Goal: Transaction & Acquisition: Purchase product/service

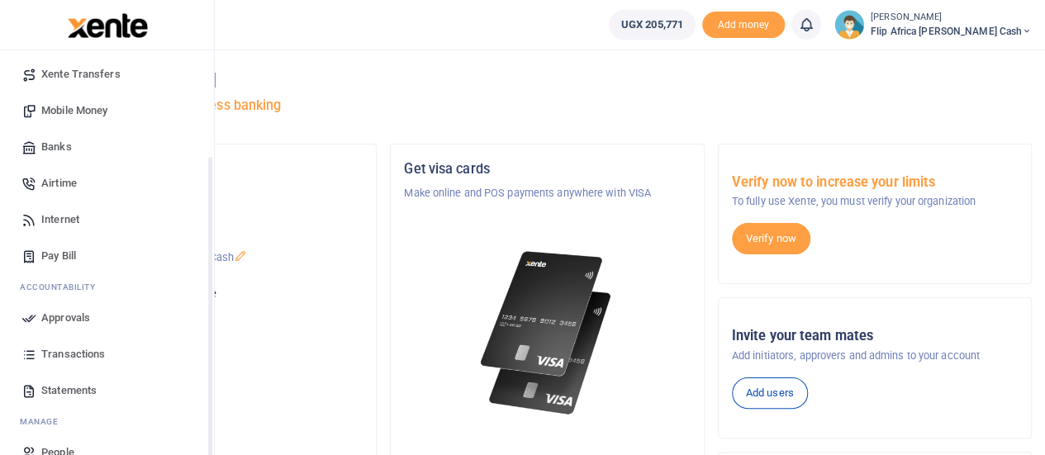
scroll to position [145, 0]
click at [58, 389] on span "Statements" at bounding box center [68, 388] width 55 height 17
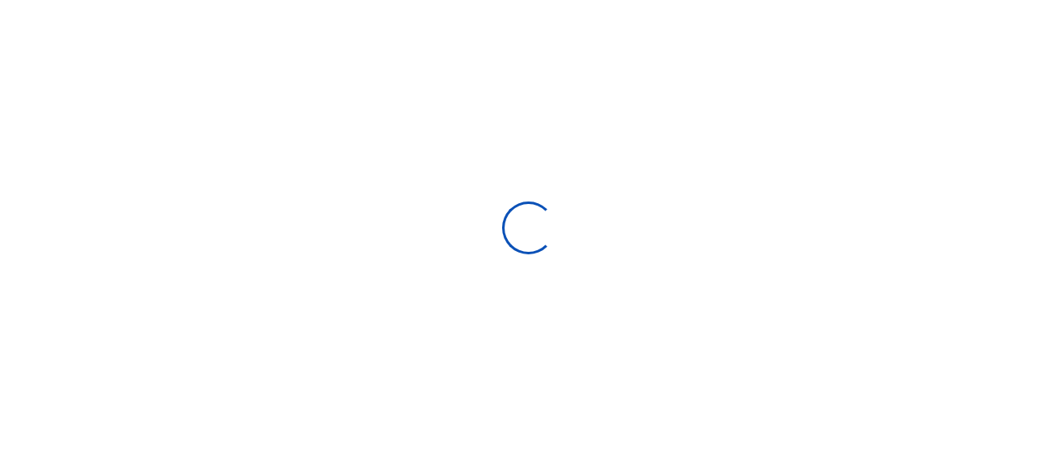
select select "ALL"
type input "09/07/2025 - 10/06/2025"
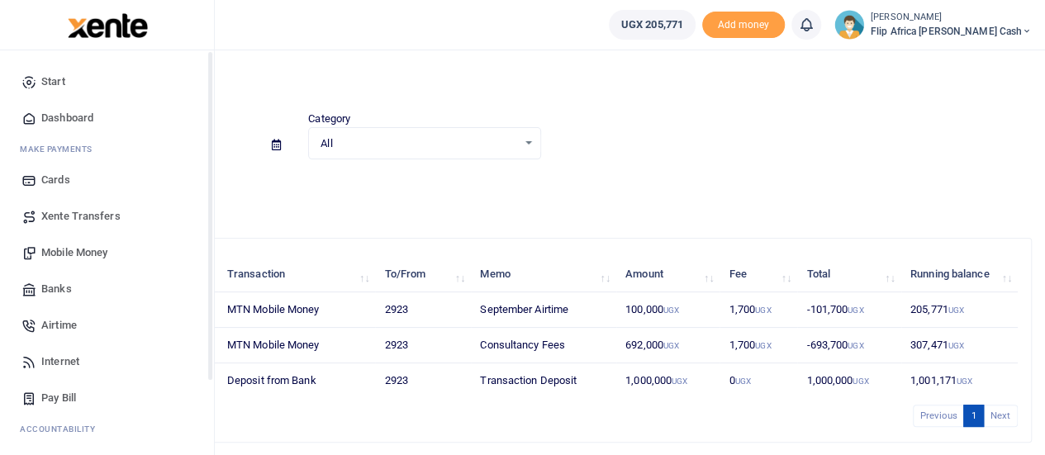
click at [43, 80] on span "Start" at bounding box center [53, 82] width 24 height 17
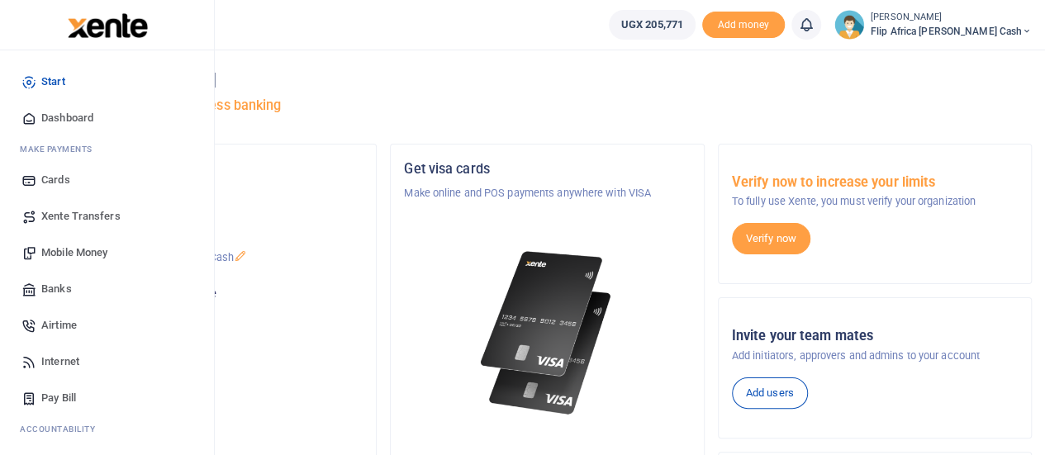
click at [57, 254] on span "Mobile Money" at bounding box center [74, 252] width 66 height 17
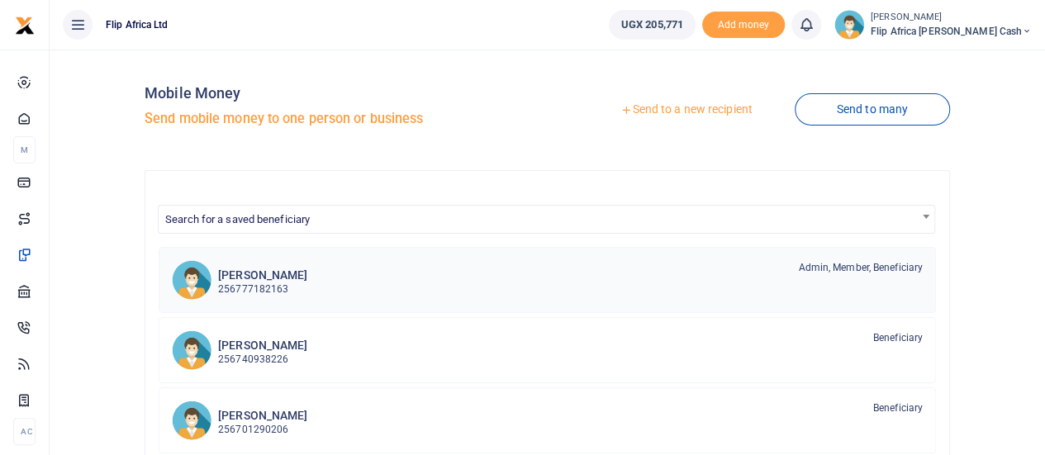
click at [264, 282] on p "256777182163" at bounding box center [262, 290] width 89 height 16
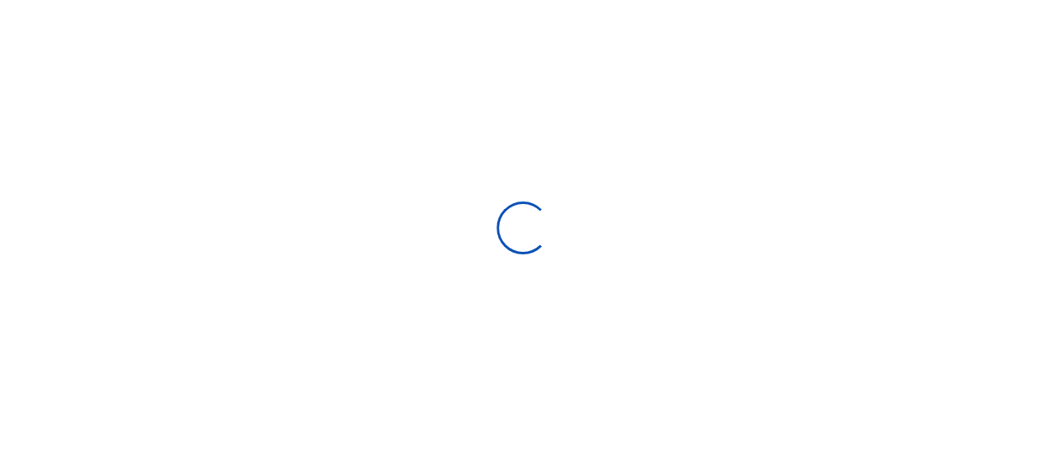
select select "Loading bundles"
select select
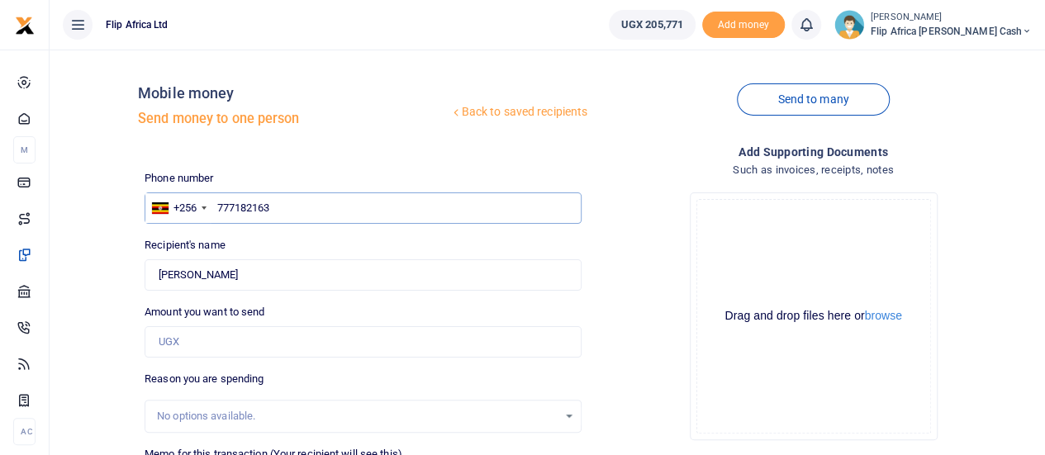
click at [245, 212] on input "777182163" at bounding box center [363, 207] width 437 height 31
type input "772207040"
type input "Joyce Nyamwenge Ochwo"
type input "772207040"
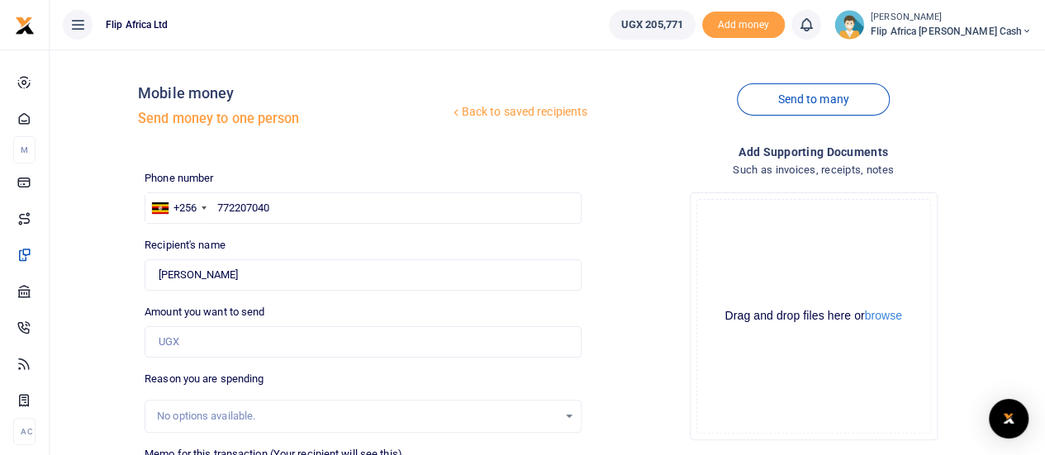
click at [545, 254] on div "Recipient's name Found Name is required." at bounding box center [363, 264] width 437 height 54
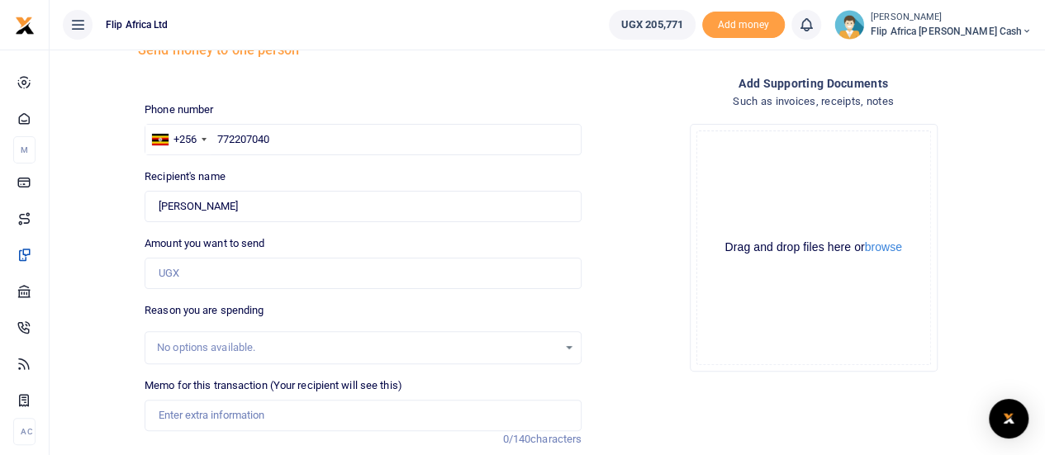
scroll to position [69, 0]
click at [208, 272] on input "Amount you want to send" at bounding box center [363, 272] width 437 height 31
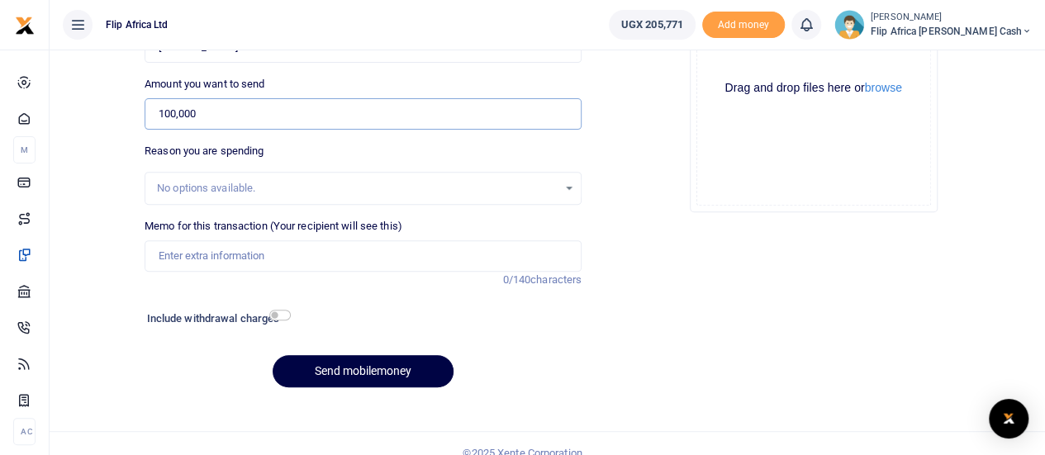
type input "100,000"
click at [169, 252] on input "Memo for this transaction (Your recipient will see this)" at bounding box center [363, 255] width 437 height 31
type input "October Airtime"
click at [387, 375] on button "Send mobilemoney" at bounding box center [363, 371] width 181 height 32
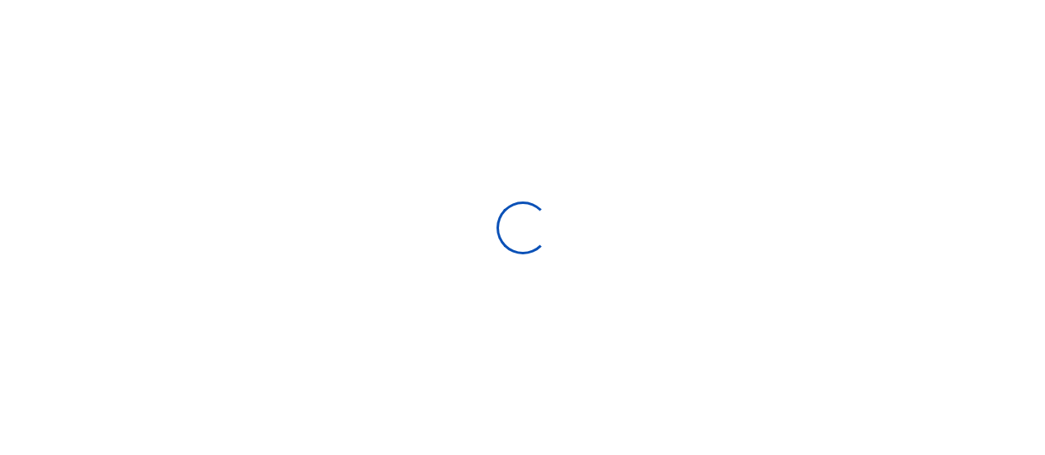
scroll to position [228, 0]
select select
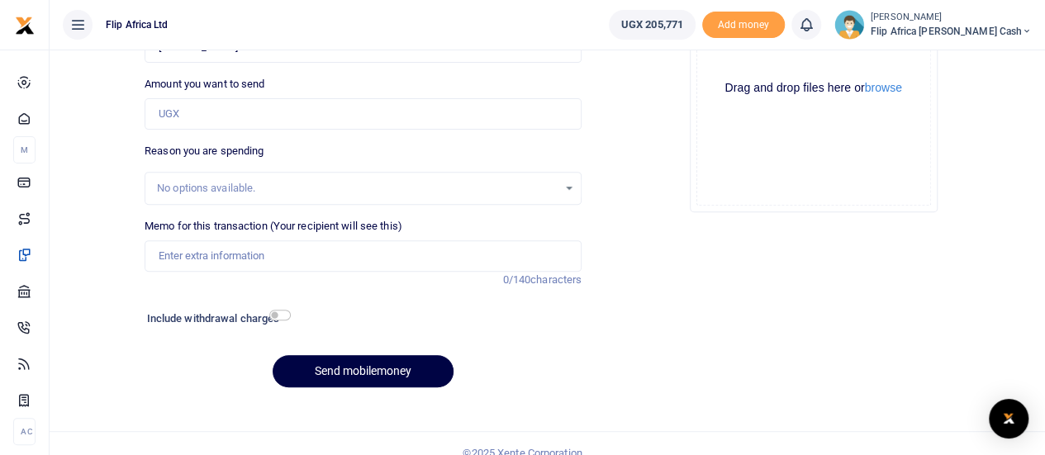
scroll to position [0, 0]
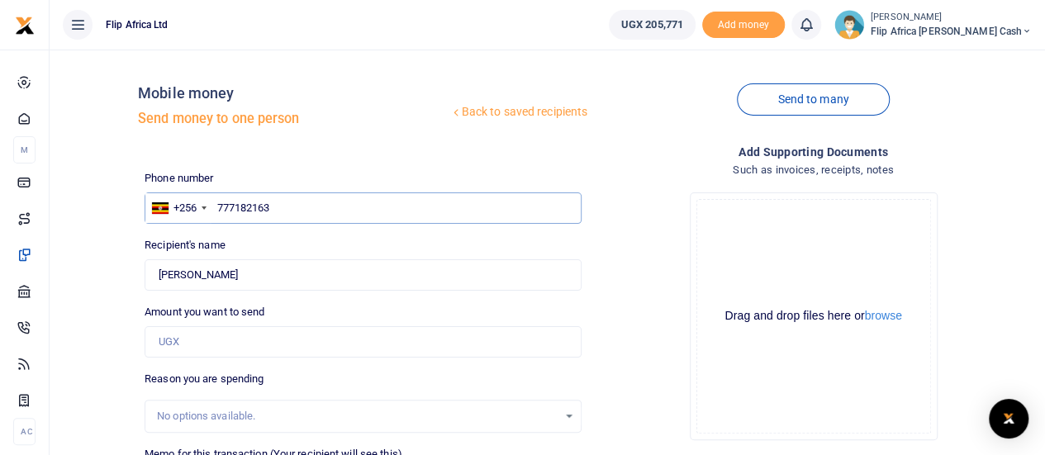
click at [252, 206] on input "777182163" at bounding box center [363, 207] width 437 height 31
type input "787582291"
type input "[PERSON_NAME]"
type input "787582291"
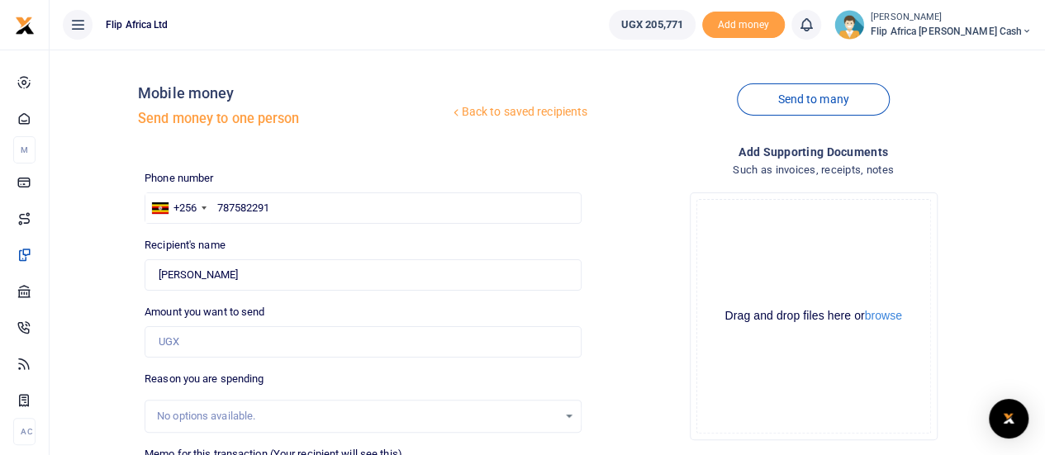
click at [348, 241] on div "Recipient's name Found Name is required." at bounding box center [363, 264] width 437 height 54
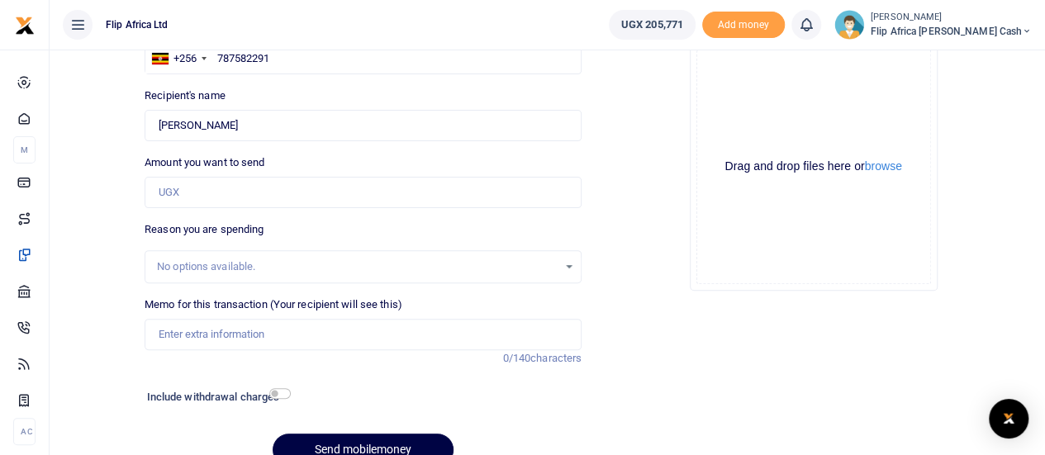
scroll to position [155, 0]
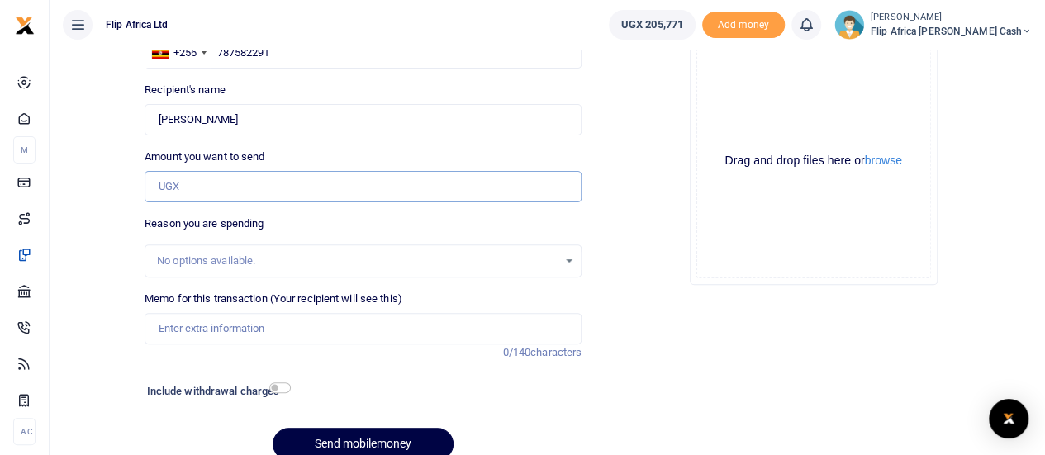
click at [206, 181] on input "Amount you want to send" at bounding box center [363, 186] width 437 height 31
type input "100,000"
click at [241, 330] on input "Memo for this transaction (Your recipient will see this)" at bounding box center [363, 328] width 437 height 31
type input "October Airtime"
click at [395, 443] on div at bounding box center [388, 445] width 20 height 20
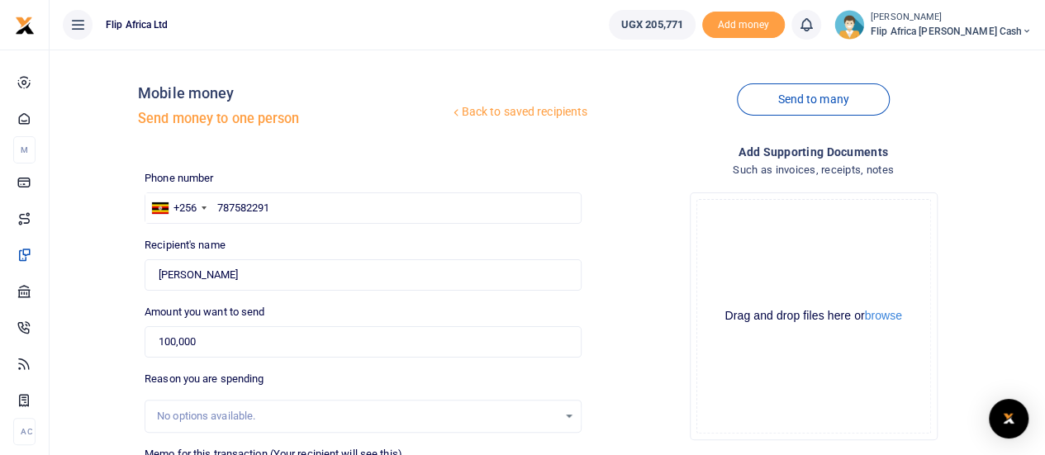
scroll to position [228, 0]
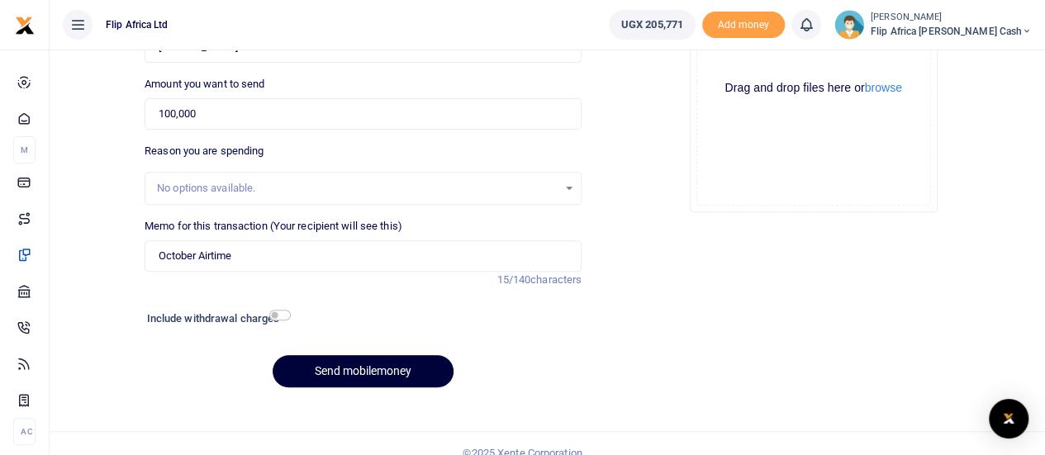
click at [342, 376] on button "Send mobilemoney" at bounding box center [363, 371] width 181 height 32
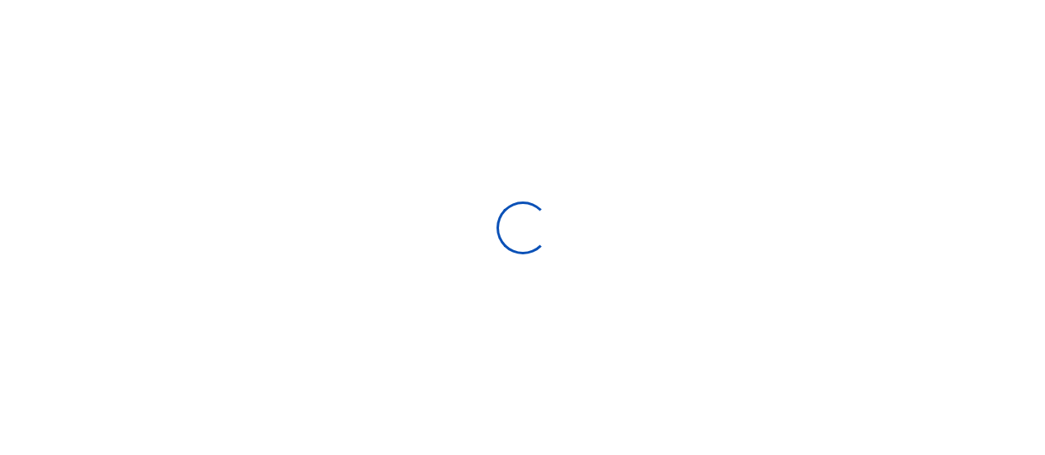
scroll to position [228, 0]
select select
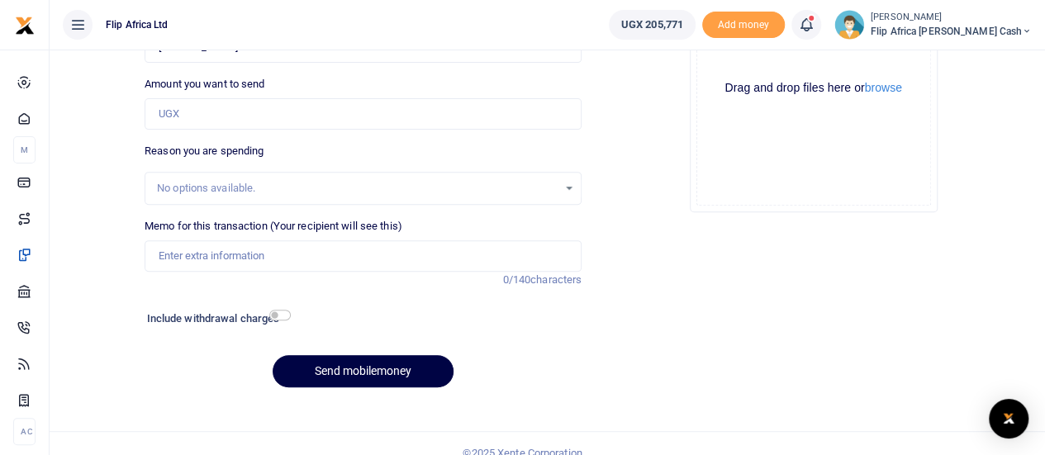
scroll to position [0, 0]
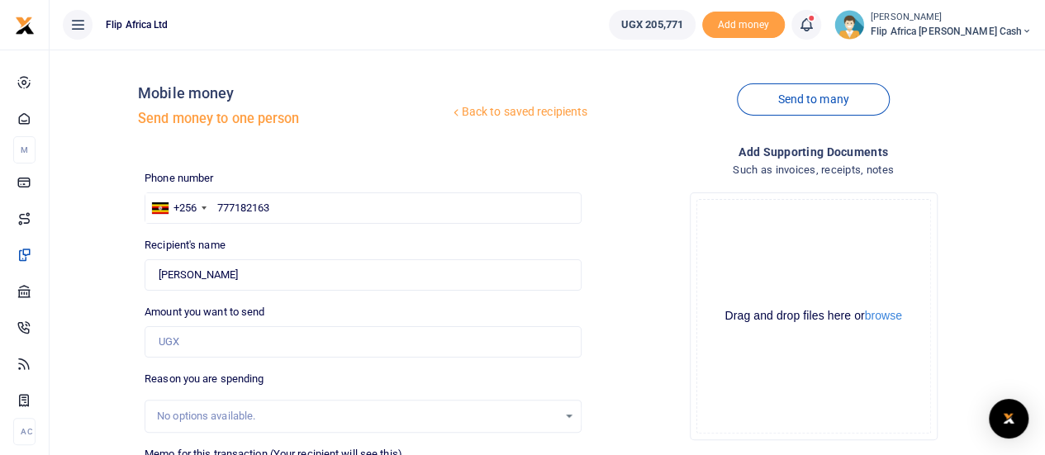
click at [821, 21] on link at bounding box center [806, 25] width 30 height 30
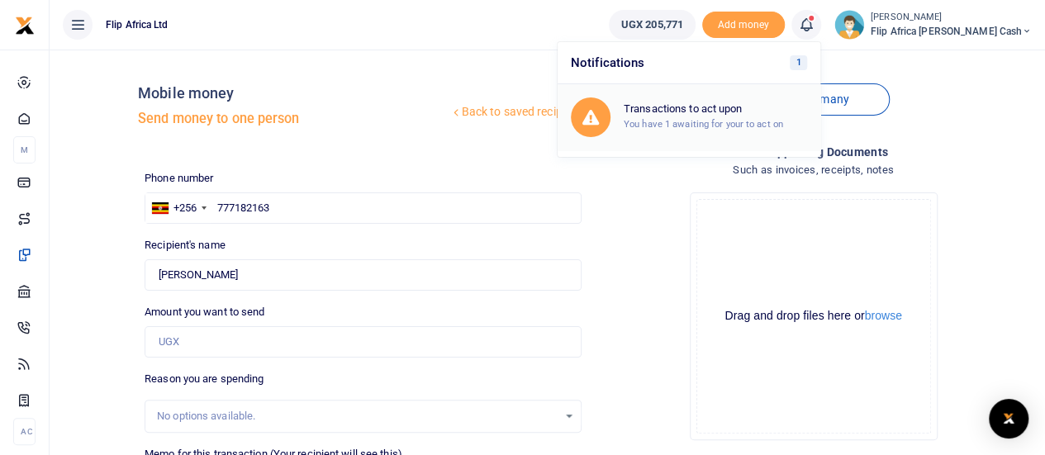
click at [730, 115] on div "Transactions to act upon You have 1 awaiting for your to act on" at bounding box center [715, 116] width 183 height 29
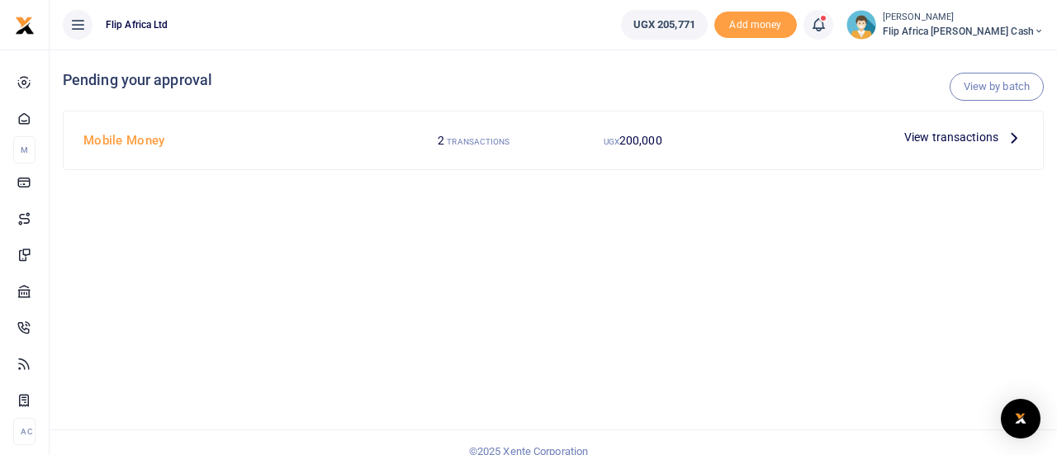
click at [936, 136] on span "View transactions" at bounding box center [951, 137] width 94 height 18
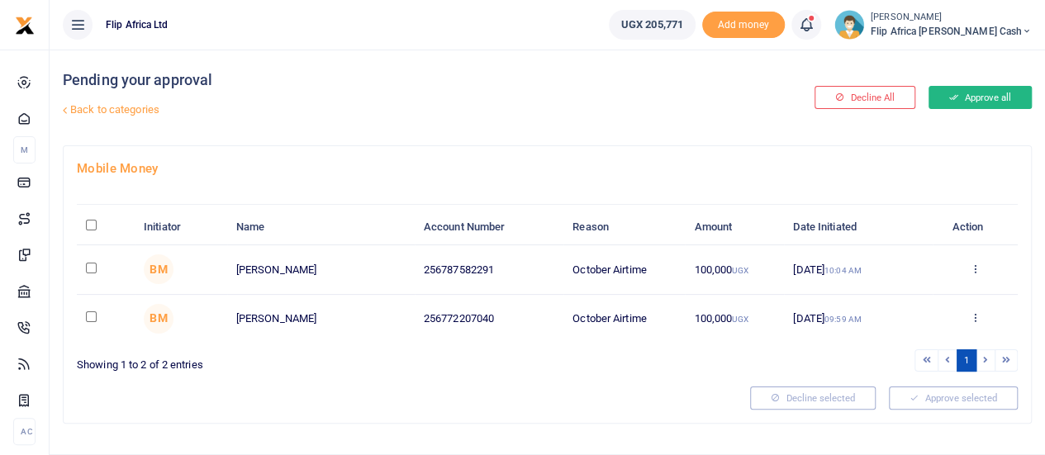
click at [975, 102] on button "Approve all" at bounding box center [979, 97] width 103 height 23
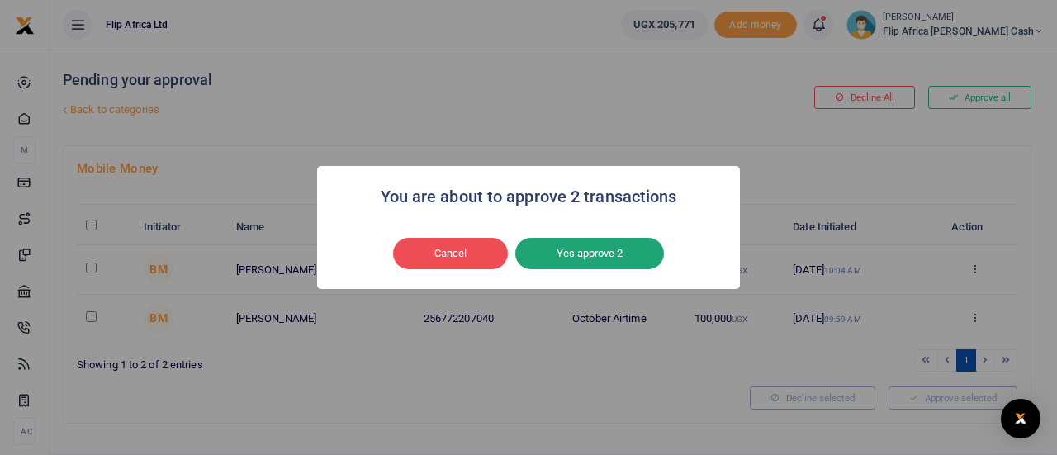
click at [590, 254] on button "Yes approve 2" at bounding box center [589, 253] width 149 height 31
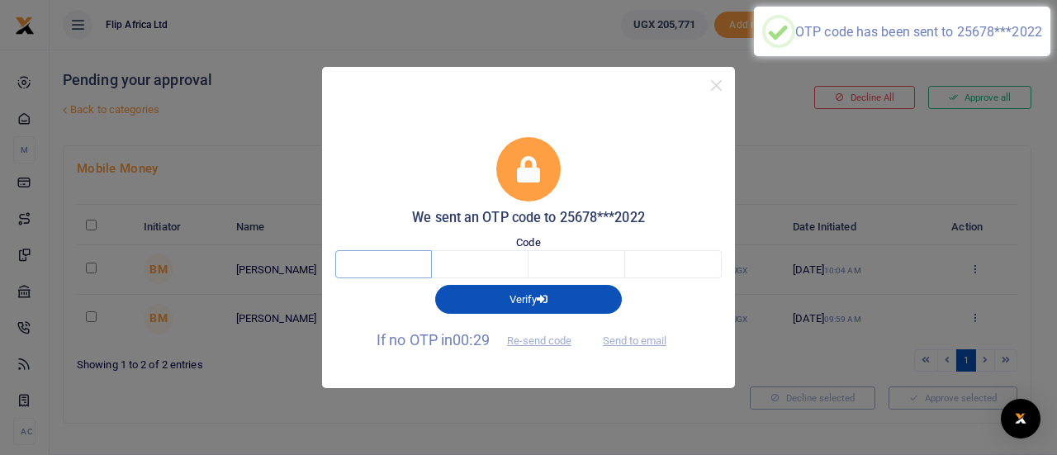
click at [381, 264] on input "text" at bounding box center [383, 264] width 97 height 28
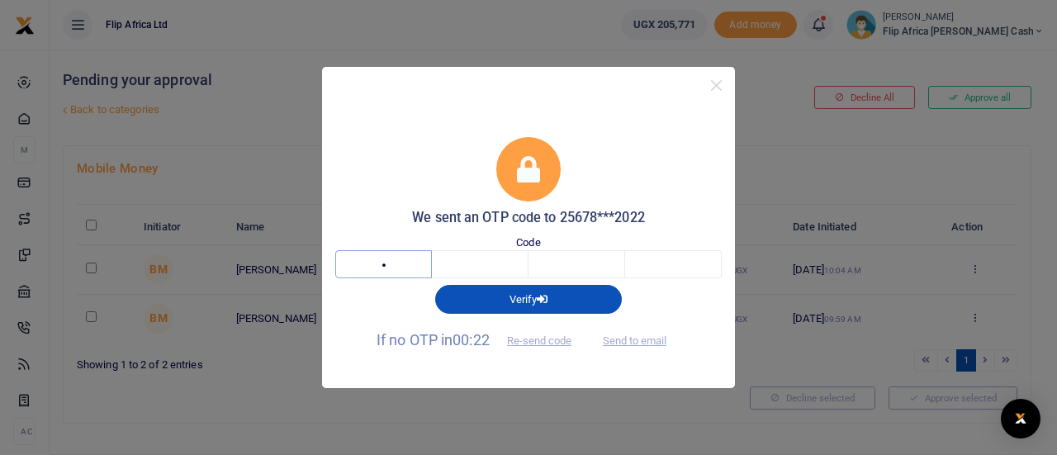
type input "2"
type input "4"
type input "1"
type input "0"
